Goal: Find specific page/section: Find specific page/section

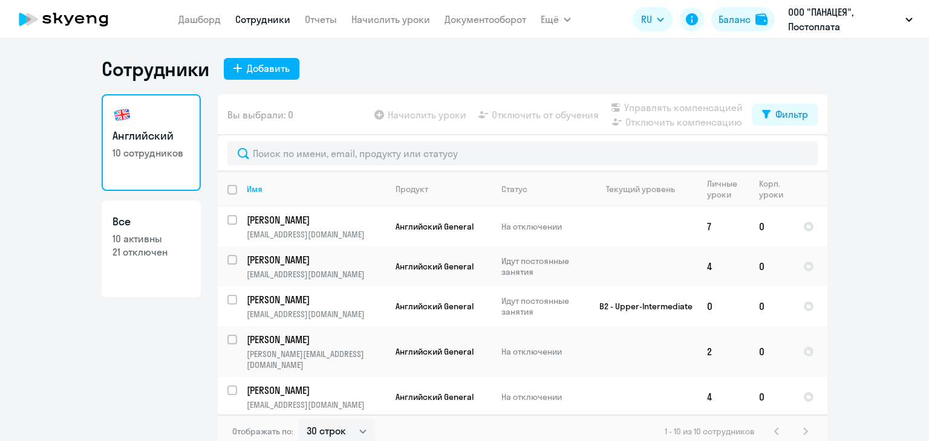
select select "30"
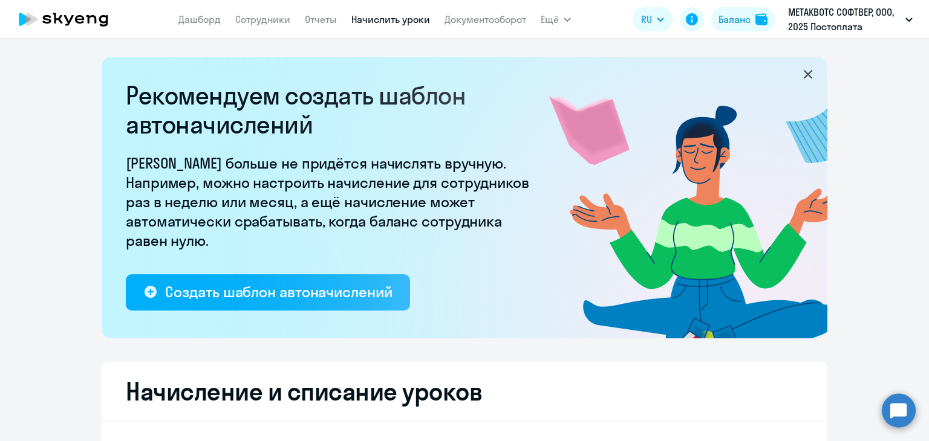
select select "30"
select select "10"
